Goal: Information Seeking & Learning: Find specific fact

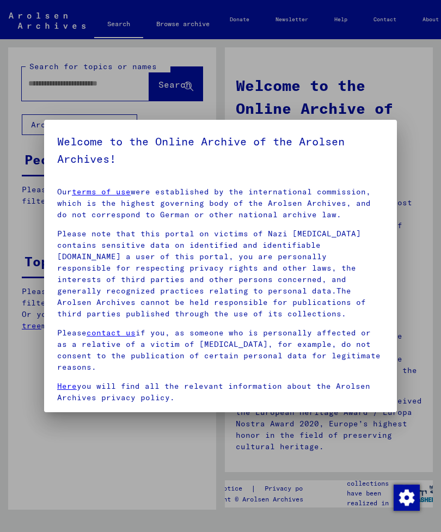
click at [120, 25] on div at bounding box center [220, 266] width 441 height 532
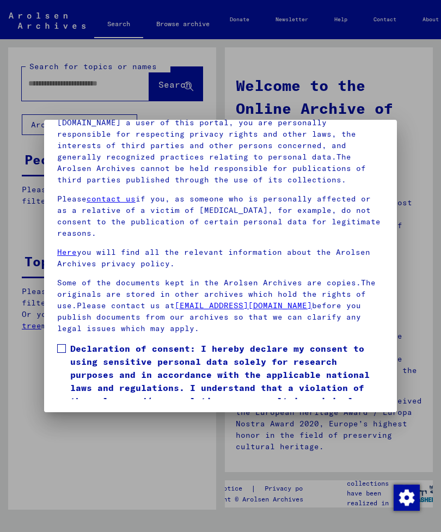
scroll to position [148, 0]
click at [68, 342] on label "Declaration of consent: I hereby declare my consent to using sensitive personal…" at bounding box center [220, 381] width 327 height 78
click at [82, 426] on button "I agree" at bounding box center [83, 436] width 53 height 21
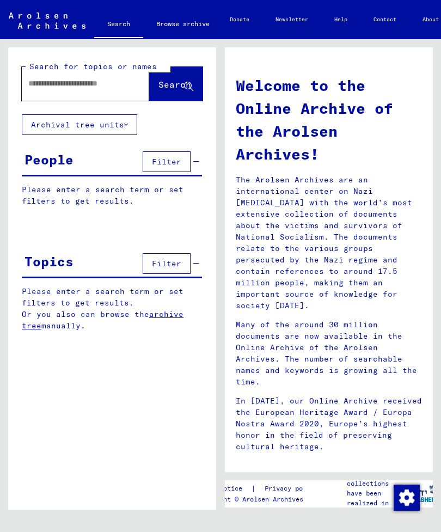
click at [44, 85] on input "text" at bounding box center [72, 83] width 88 height 11
type input "**********"
click at [170, 87] on span "Search" at bounding box center [174, 84] width 33 height 11
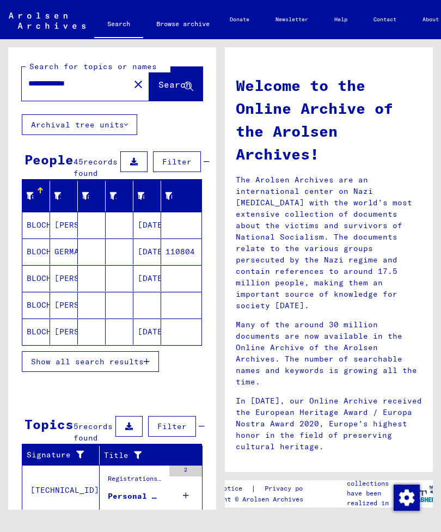
scroll to position [13, 0]
click at [41, 278] on mat-cell "BLOCH" at bounding box center [36, 278] width 28 height 26
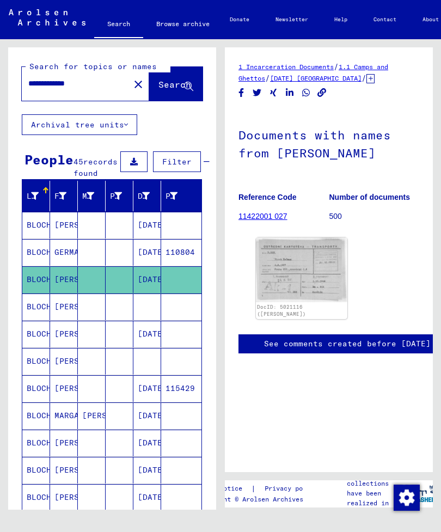
scroll to position [-2, 0]
